Goal: Task Accomplishment & Management: Complete application form

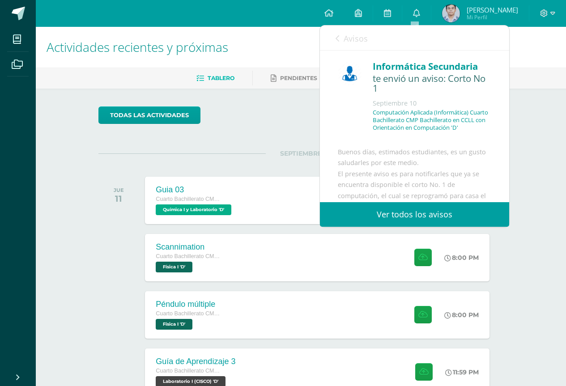
scroll to position [150, 0]
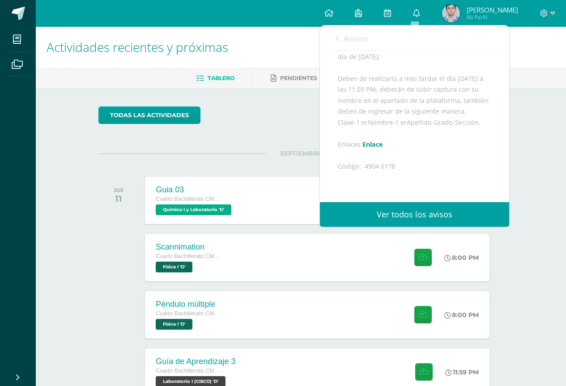
click at [283, 126] on div "todas las Actividades" at bounding box center [301, 118] width 412 height 25
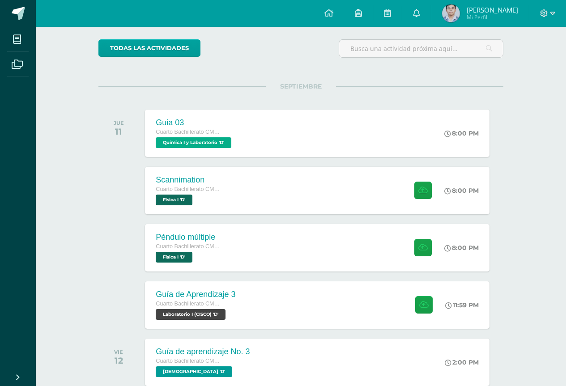
scroll to position [110, 0]
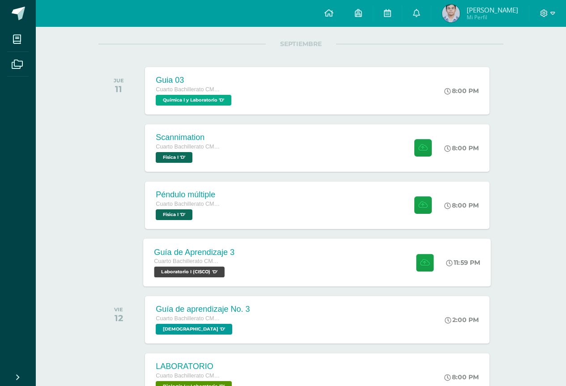
click at [314, 267] on div "Guía de Aprendizaje 3 Cuarto Bachillerato CMP Bachillerato en CCLL con Orientac…" at bounding box center [317, 262] width 347 height 48
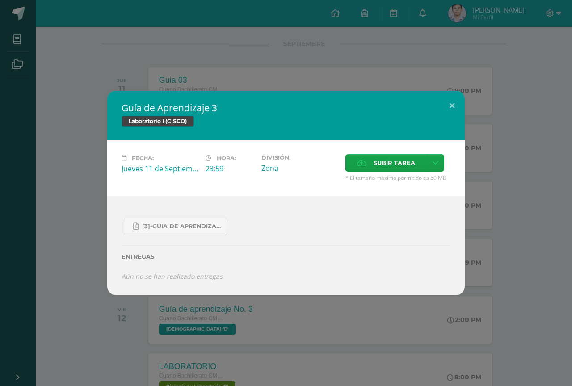
click at [264, 358] on div "Guía de Aprendizaje 3 Laboratorio I (CISCO) Fecha: [DATE] Hora: 23:59 División:" at bounding box center [286, 193] width 572 height 386
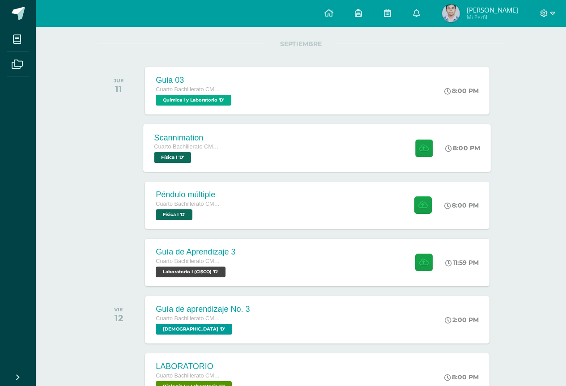
click at [292, 160] on div "Scannimation Cuarto Bachillerato CMP Bachillerato en CCLL con Orientación en Co…" at bounding box center [317, 148] width 347 height 48
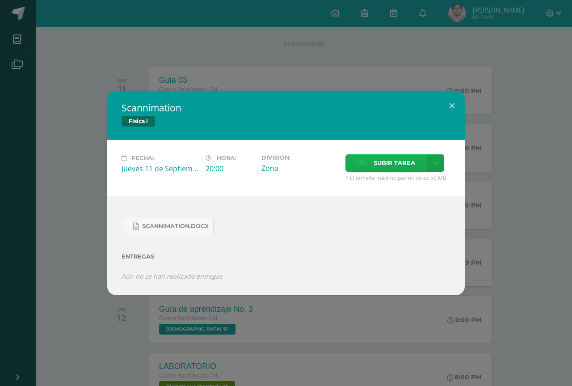
click at [384, 165] on span "Subir tarea" at bounding box center [395, 163] width 42 height 17
click at [0, 0] on input "Subir tarea" at bounding box center [0, 0] width 0 height 0
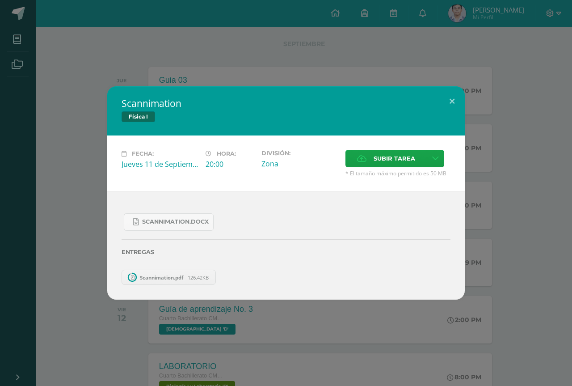
click at [184, 274] on span "Scannimation.pdf" at bounding box center [162, 277] width 52 height 7
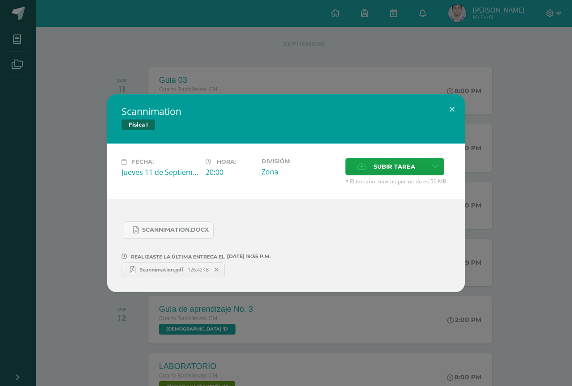
click at [216, 58] on div "Scannimation Física I Fecha: [DATE] Hora: 20:00 División: Zona Cancelar" at bounding box center [286, 193] width 572 height 386
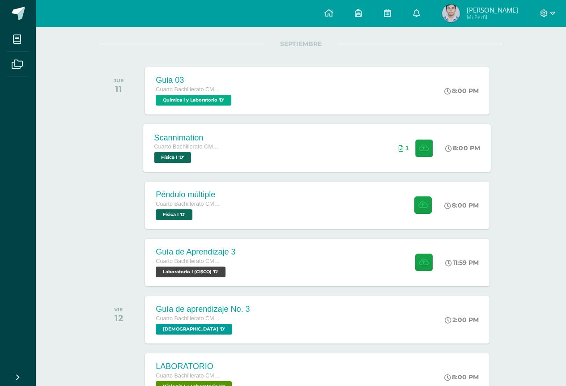
click at [286, 152] on div "Scannimation Cuarto Bachillerato CMP Bachillerato en CCLL con Orientación en Co…" at bounding box center [317, 148] width 347 height 48
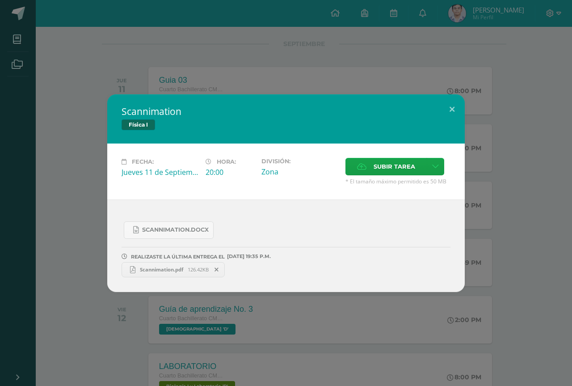
click at [171, 53] on div "Scannimation Física I Fecha: [DATE] Hora: 20:00 División: Zona Cancelar" at bounding box center [286, 193] width 572 height 386
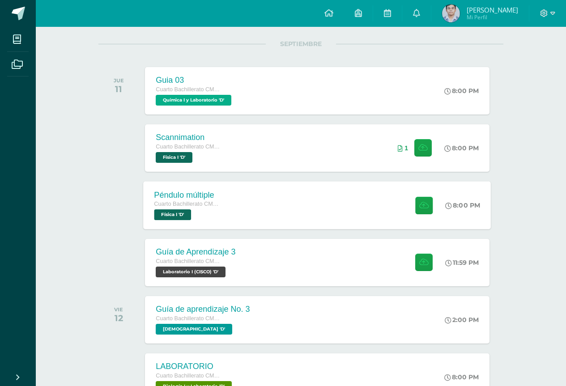
click at [300, 206] on div "Péndulo múltiple Cuarto Bachillerato CMP Bachillerato en CCLL con Orientación e…" at bounding box center [317, 205] width 347 height 48
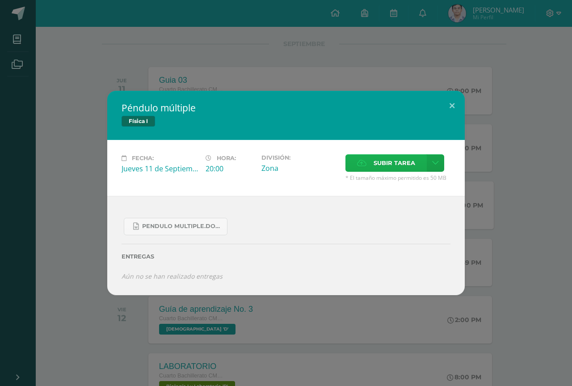
click at [366, 160] on icon at bounding box center [361, 163] width 9 height 6
click at [0, 0] on input "Subir tarea" at bounding box center [0, 0] width 0 height 0
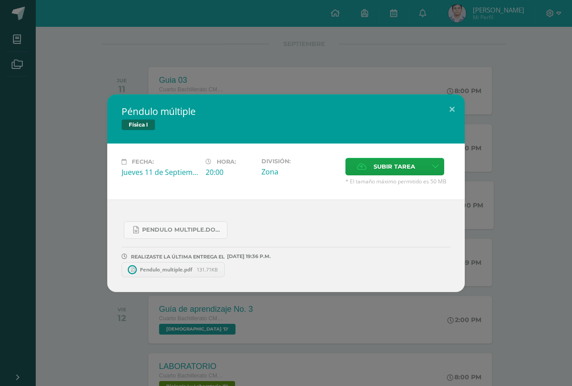
click at [174, 268] on span "Pendulo_multiple.pdf" at bounding box center [166, 269] width 61 height 7
click at [222, 64] on div "Péndulo múltiple Física I Fecha: [DATE] Hora: 20:00 División: Zona" at bounding box center [286, 193] width 572 height 386
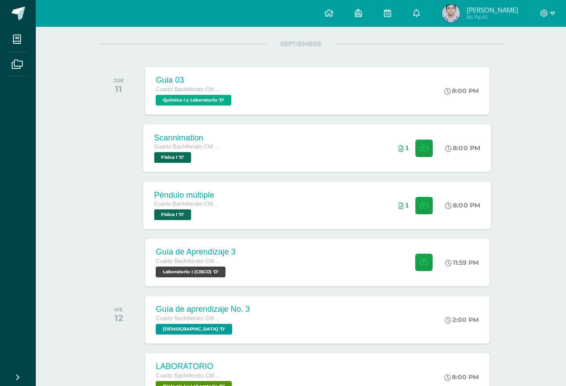
click at [261, 144] on div "Scannimation Cuarto Bachillerato CMP Bachillerato en CCLL con Orientación en Co…" at bounding box center [317, 148] width 347 height 48
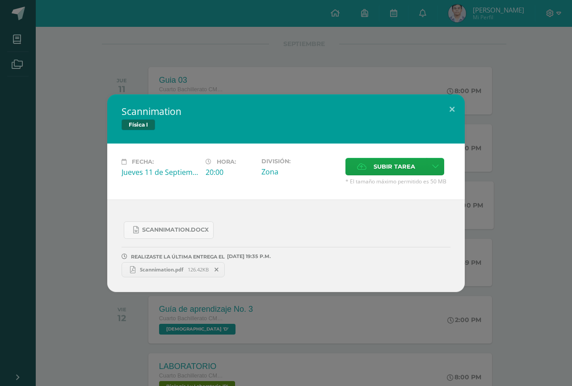
click at [182, 264] on link "Scannimation.pdf 126.42KB" at bounding box center [173, 269] width 103 height 15
click at [381, 55] on div "Scannimation Física I Fecha: [DATE] Hora: 20:00 División: Zona Cancelar" at bounding box center [286, 193] width 572 height 386
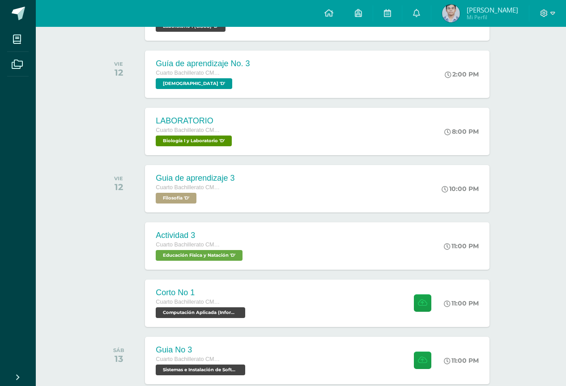
scroll to position [402, 0]
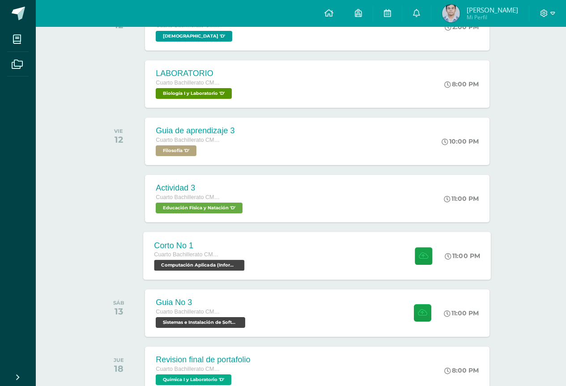
click at [365, 262] on div "Corto No 1 Cuarto Bachillerato CMP Bachillerato en CCLL con Orientación en Comp…" at bounding box center [317, 256] width 347 height 48
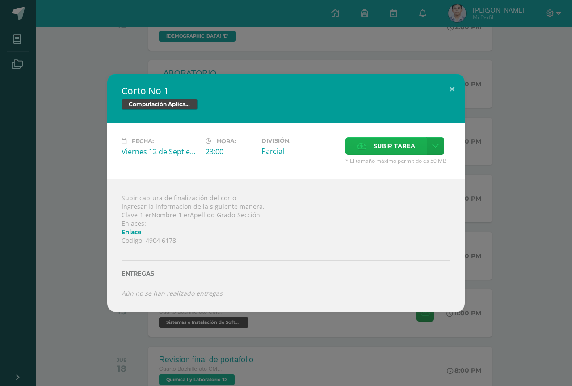
click at [381, 144] on span "Subir tarea" at bounding box center [395, 146] width 42 height 17
click at [0, 0] on input "Subir tarea" at bounding box center [0, 0] width 0 height 0
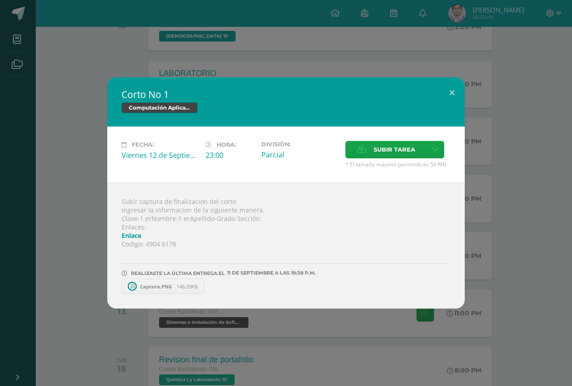
click at [495, 217] on div "Corto No 1 Computación Aplicada (Informática) Fecha: [DATE] Hora: 23:00 Divisió…" at bounding box center [286, 192] width 565 height 231
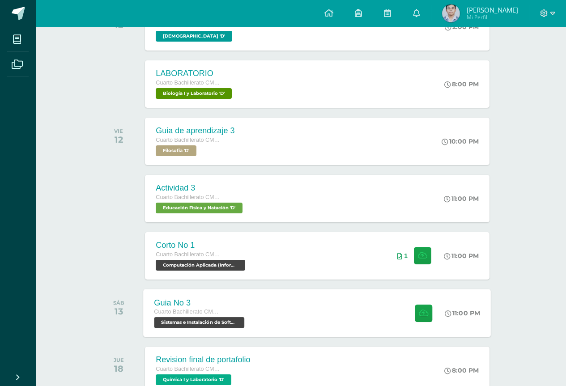
click at [365, 306] on div "Guia No 3 Cuarto Bachillerato CMP Bachillerato en CCLL con Orientación en Compu…" at bounding box center [317, 313] width 347 height 48
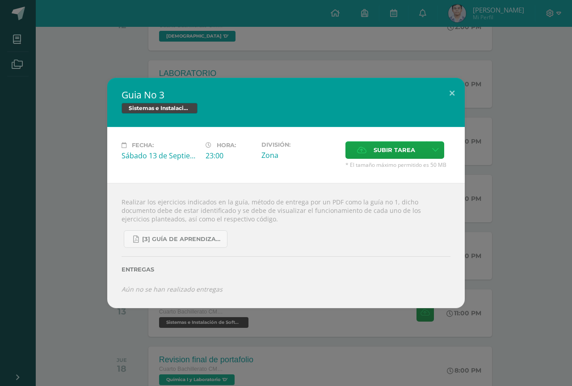
click at [97, 207] on div "Guia No 3 Sistemas e Instalación de Software (Desarrollo de Software) Fecha: [D…" at bounding box center [286, 193] width 565 height 230
